Goal: Task Accomplishment & Management: Use online tool/utility

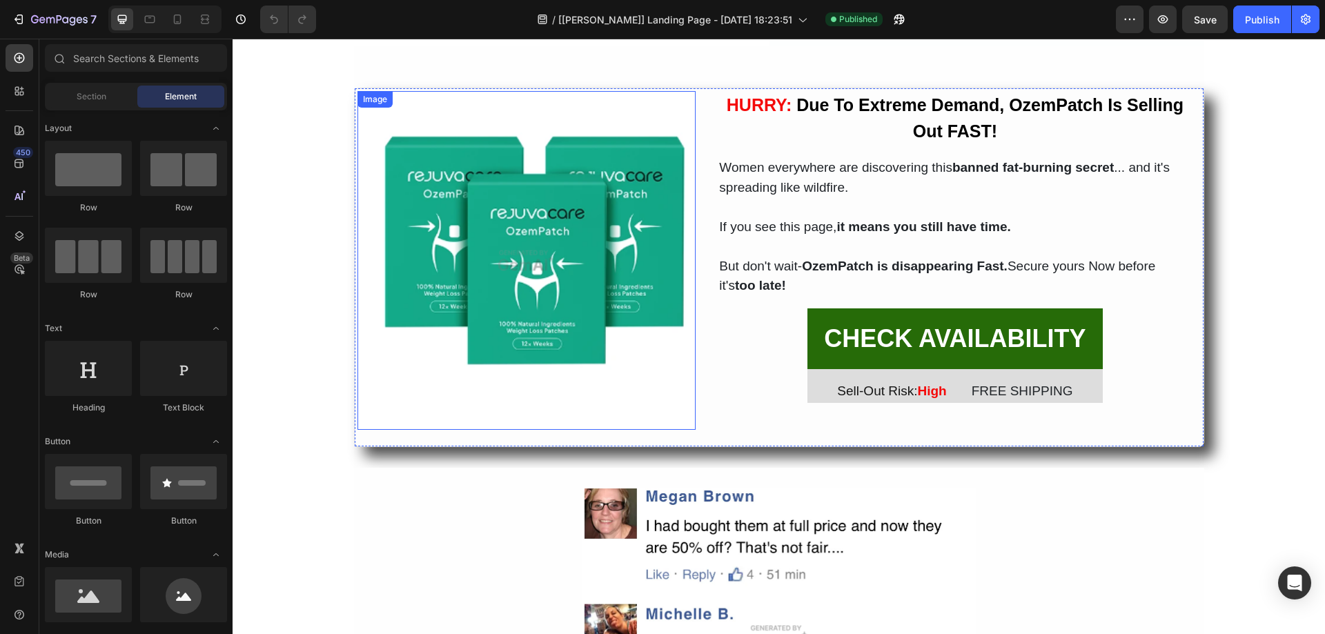
scroll to position [4418, 0]
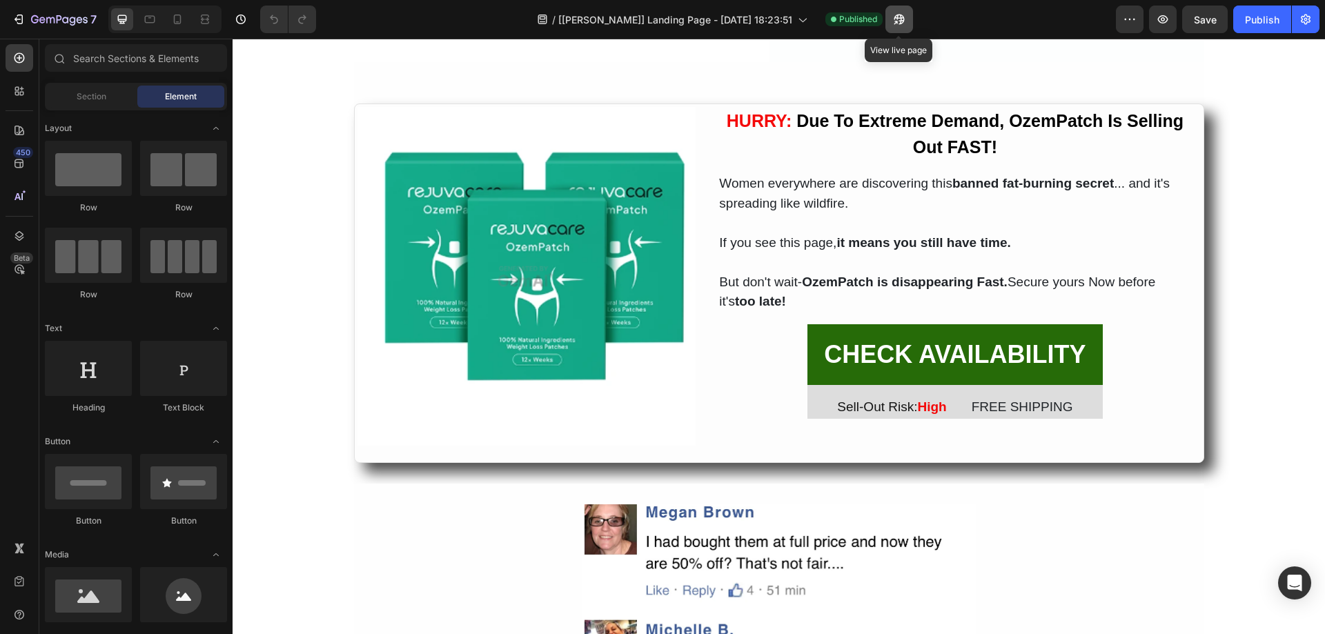
click at [899, 21] on icon "button" at bounding box center [900, 19] width 14 height 14
click at [174, 12] on icon at bounding box center [178, 19] width 14 height 14
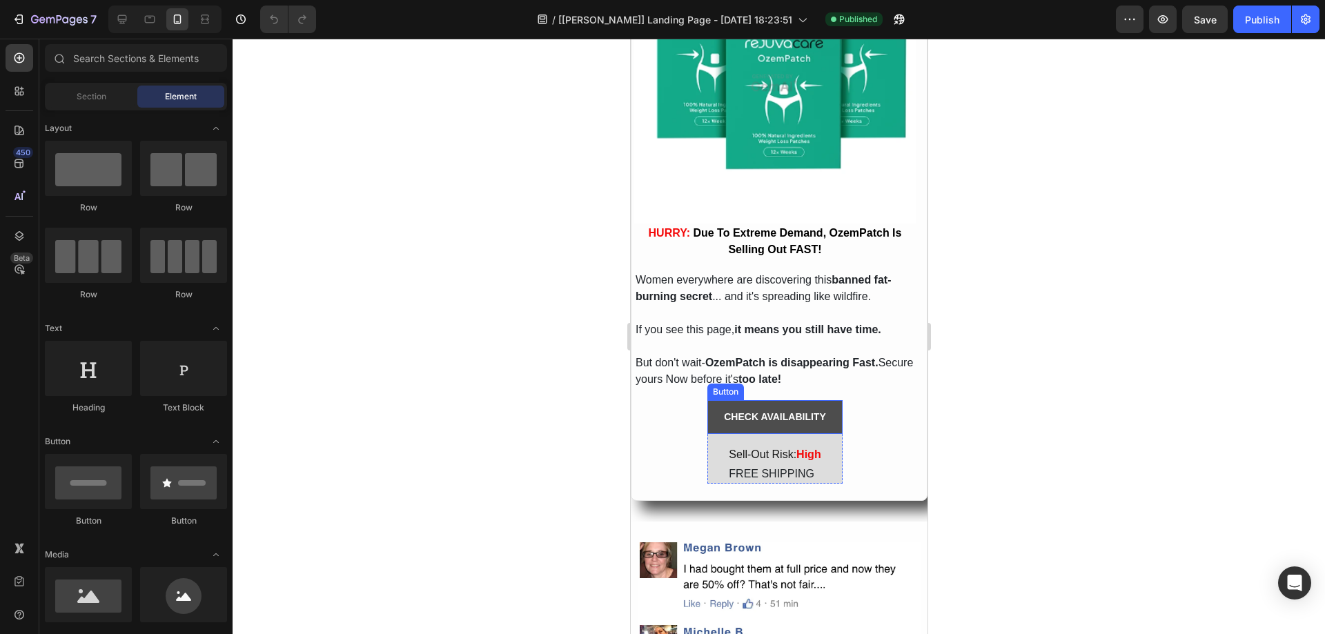
click at [712, 418] on button "CHECK AVAILABILITY" at bounding box center [774, 417] width 135 height 34
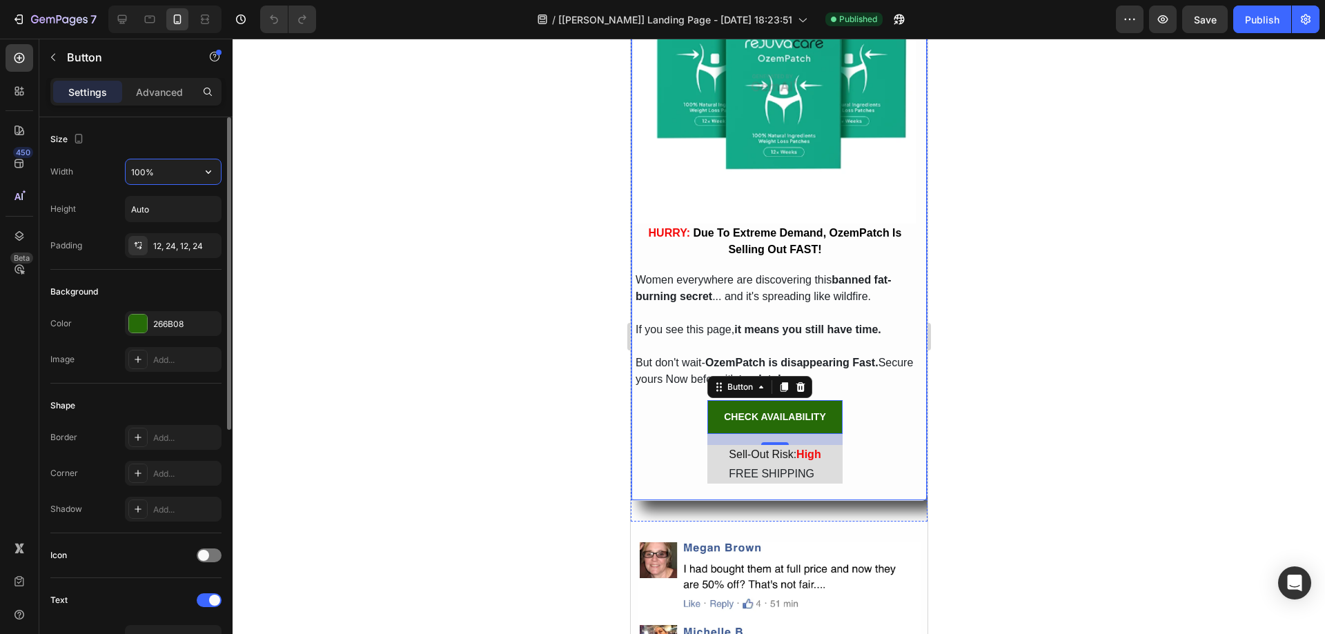
click at [159, 178] on input "100%" at bounding box center [173, 171] width 95 height 25
click at [193, 173] on input "100%" at bounding box center [173, 171] width 95 height 25
click at [209, 174] on icon "button" at bounding box center [209, 172] width 14 height 14
click at [195, 201] on span "Auto" at bounding box center [200, 207] width 18 height 12
click at [269, 21] on icon "Undo/Redo" at bounding box center [274, 19] width 14 height 14
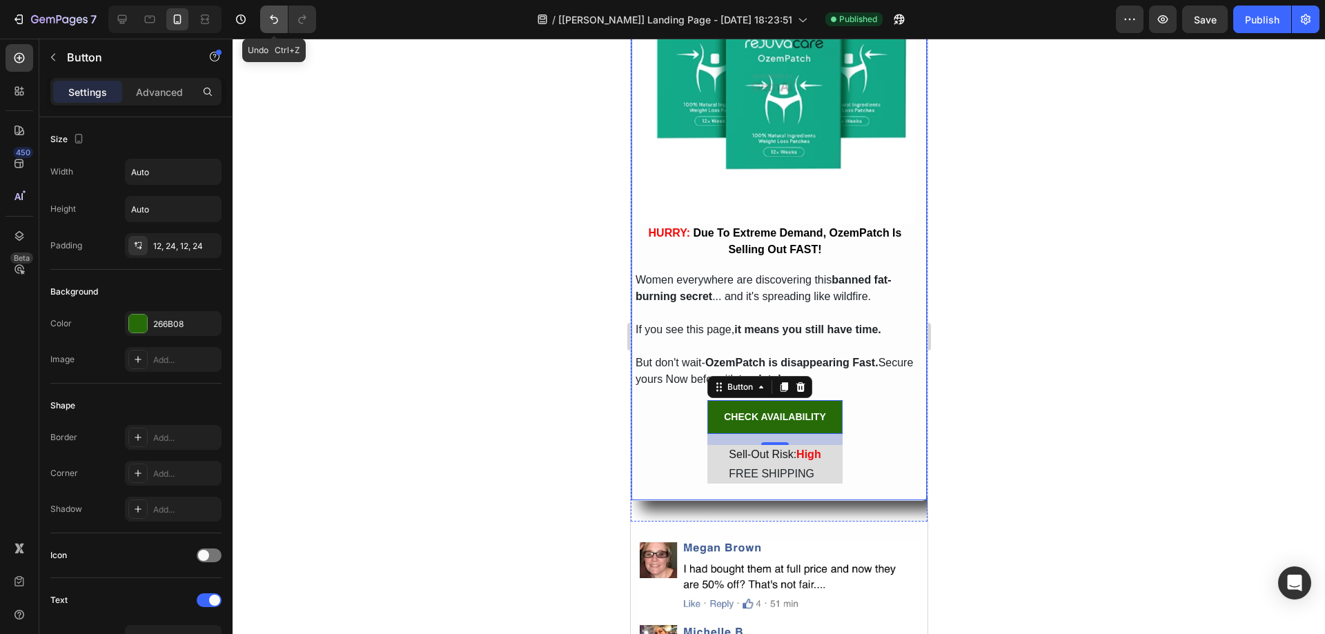
type input "100%"
click at [164, 249] on div "12, 24, 12, 24" at bounding box center [173, 246] width 40 height 12
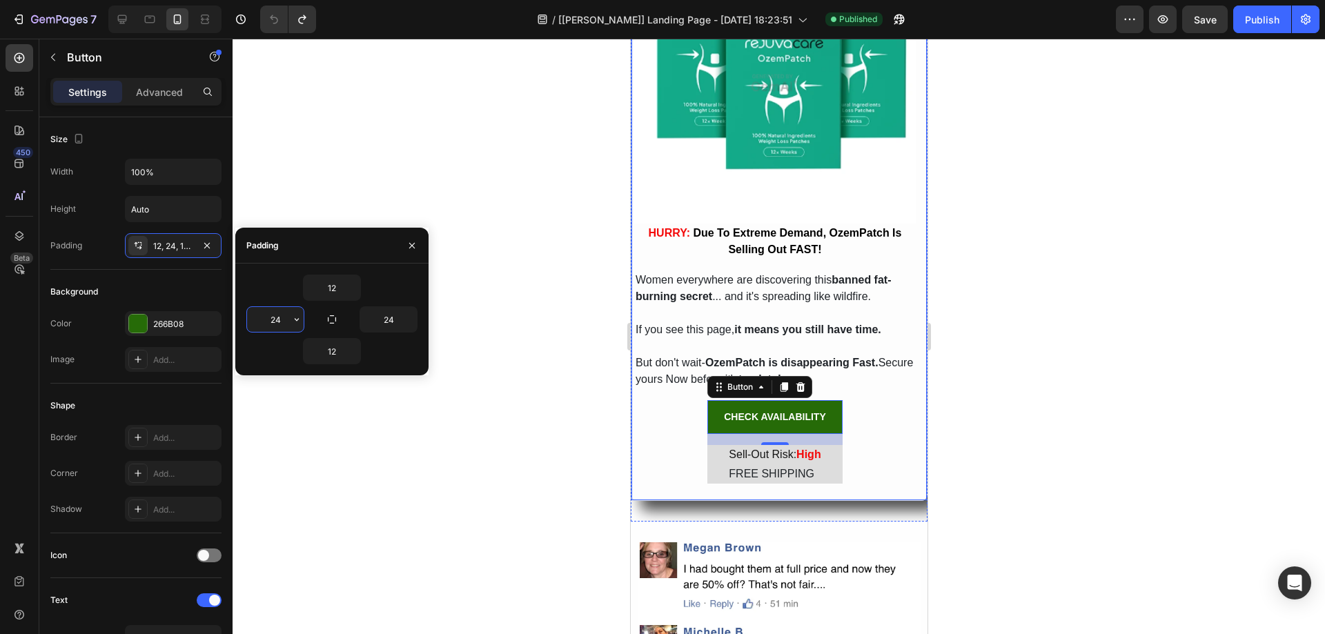
click at [283, 310] on input "24" at bounding box center [275, 319] width 57 height 25
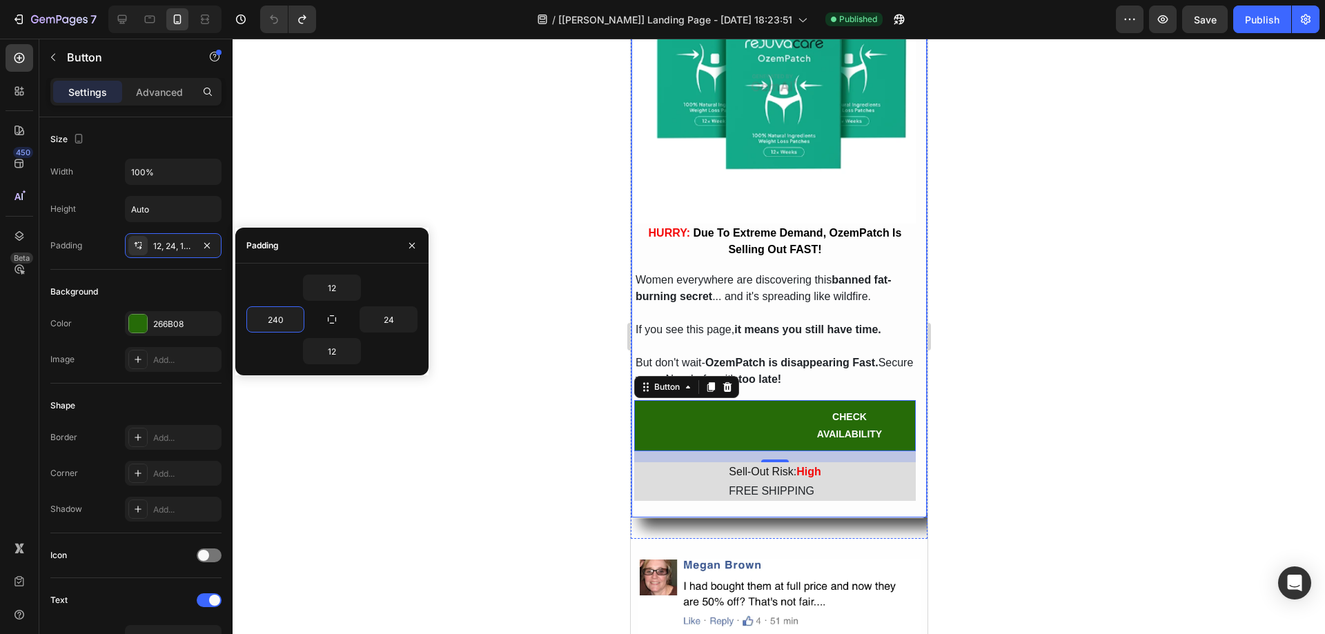
type input "24"
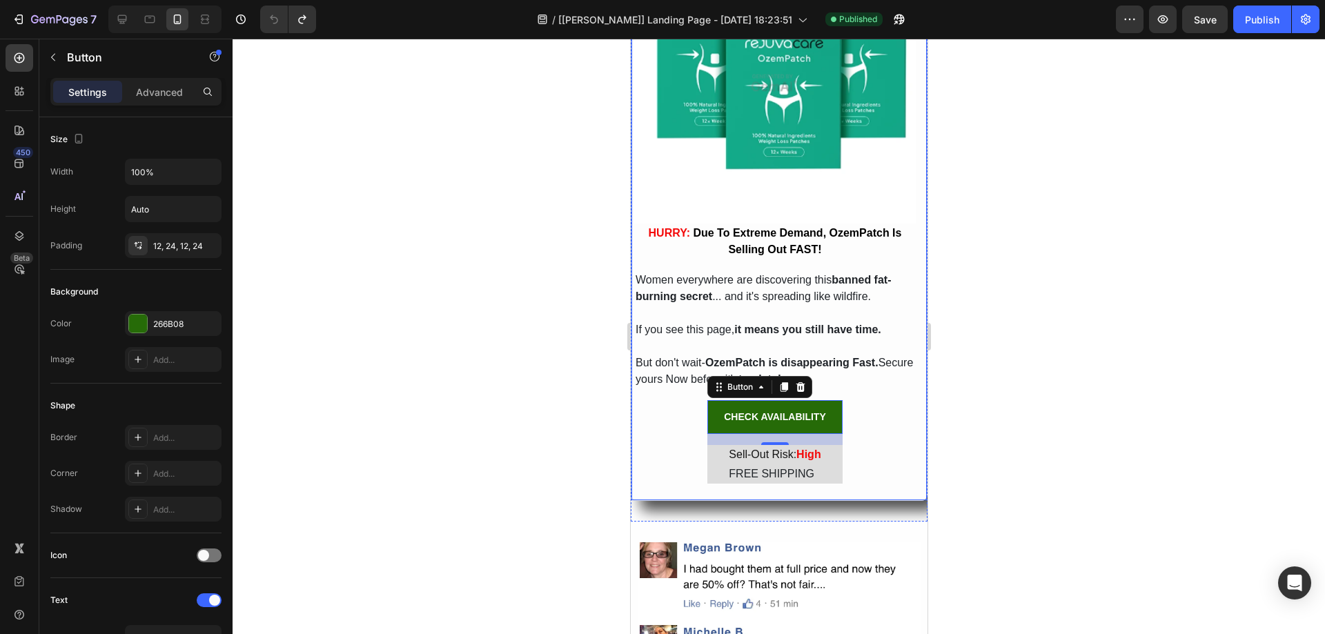
click at [351, 28] on div "/ [[PERSON_NAME]] Landing Page - [DATE] 18:23:51 Published" at bounding box center [721, 20] width 789 height 28
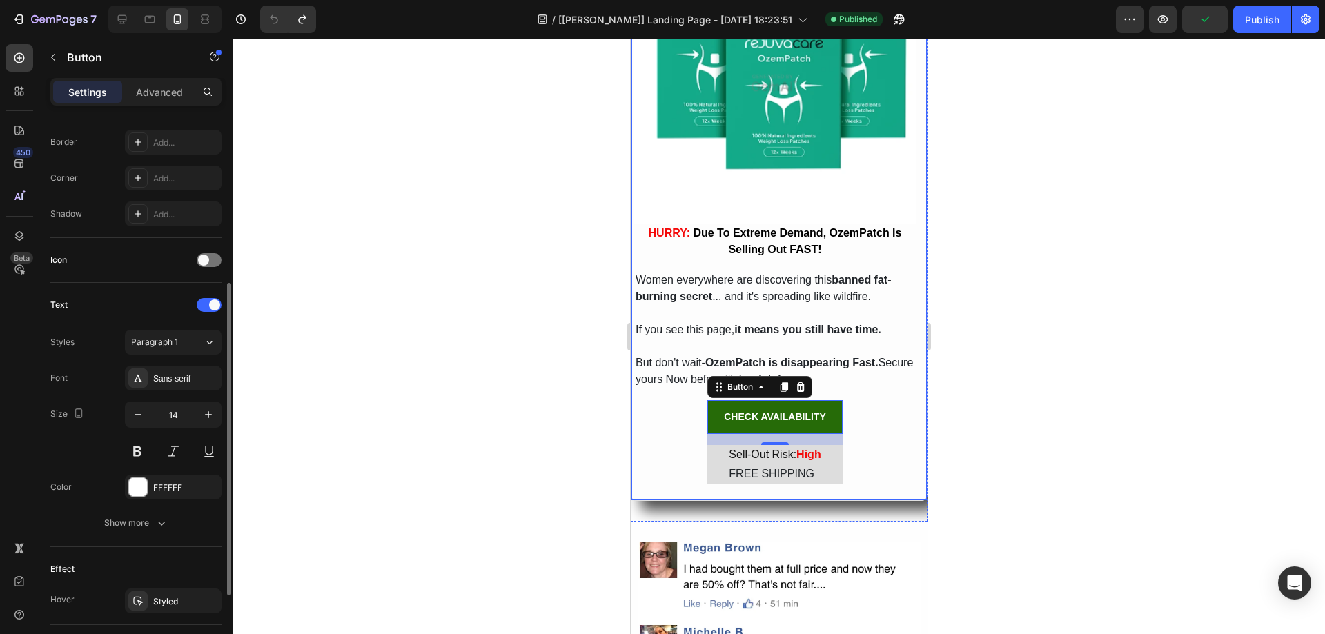
scroll to position [226, 0]
